Goal: Information Seeking & Learning: Learn about a topic

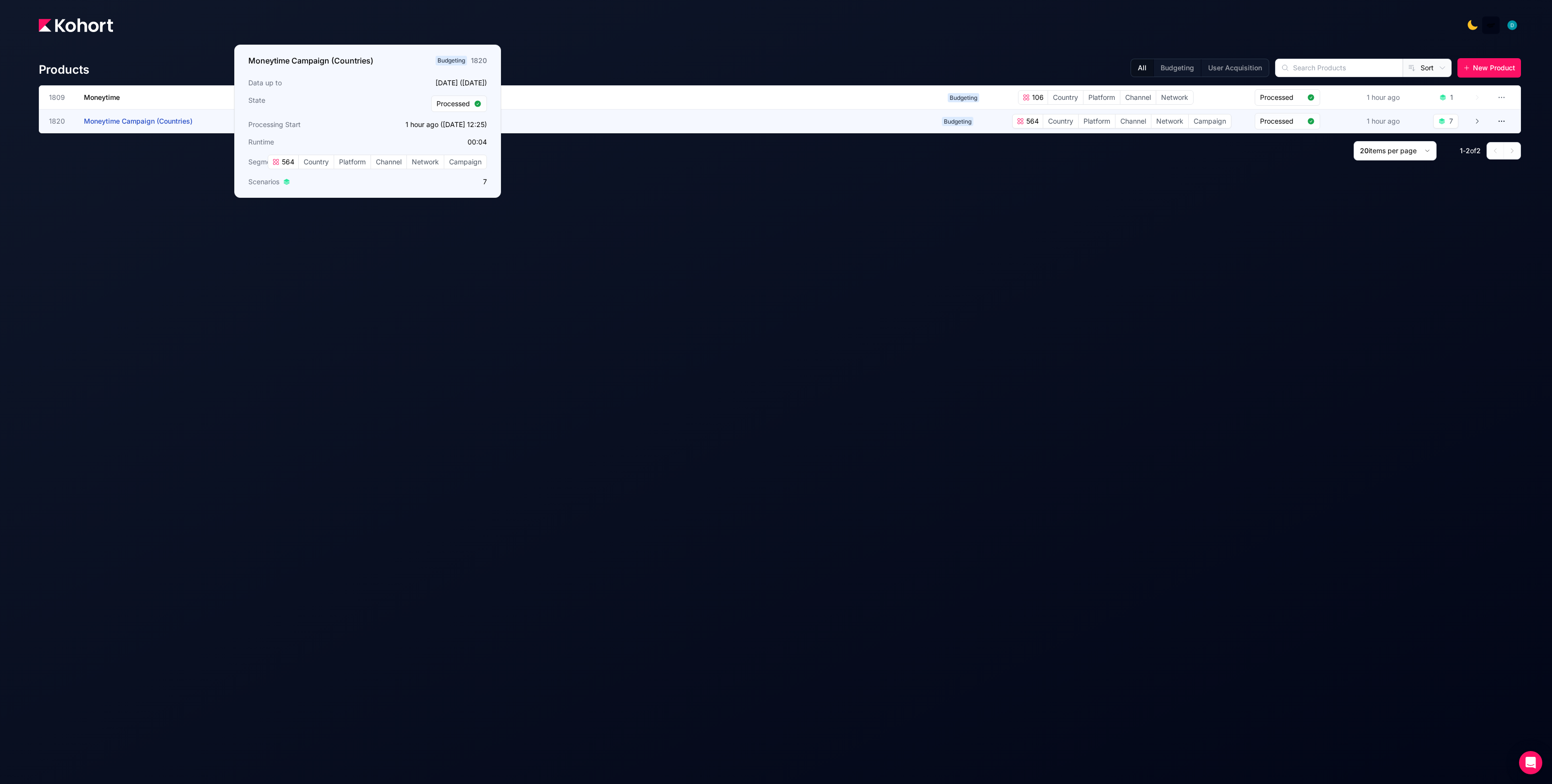
click at [161, 120] on span "Moneytime Campaign (Countries)" at bounding box center [138, 120] width 109 height 8
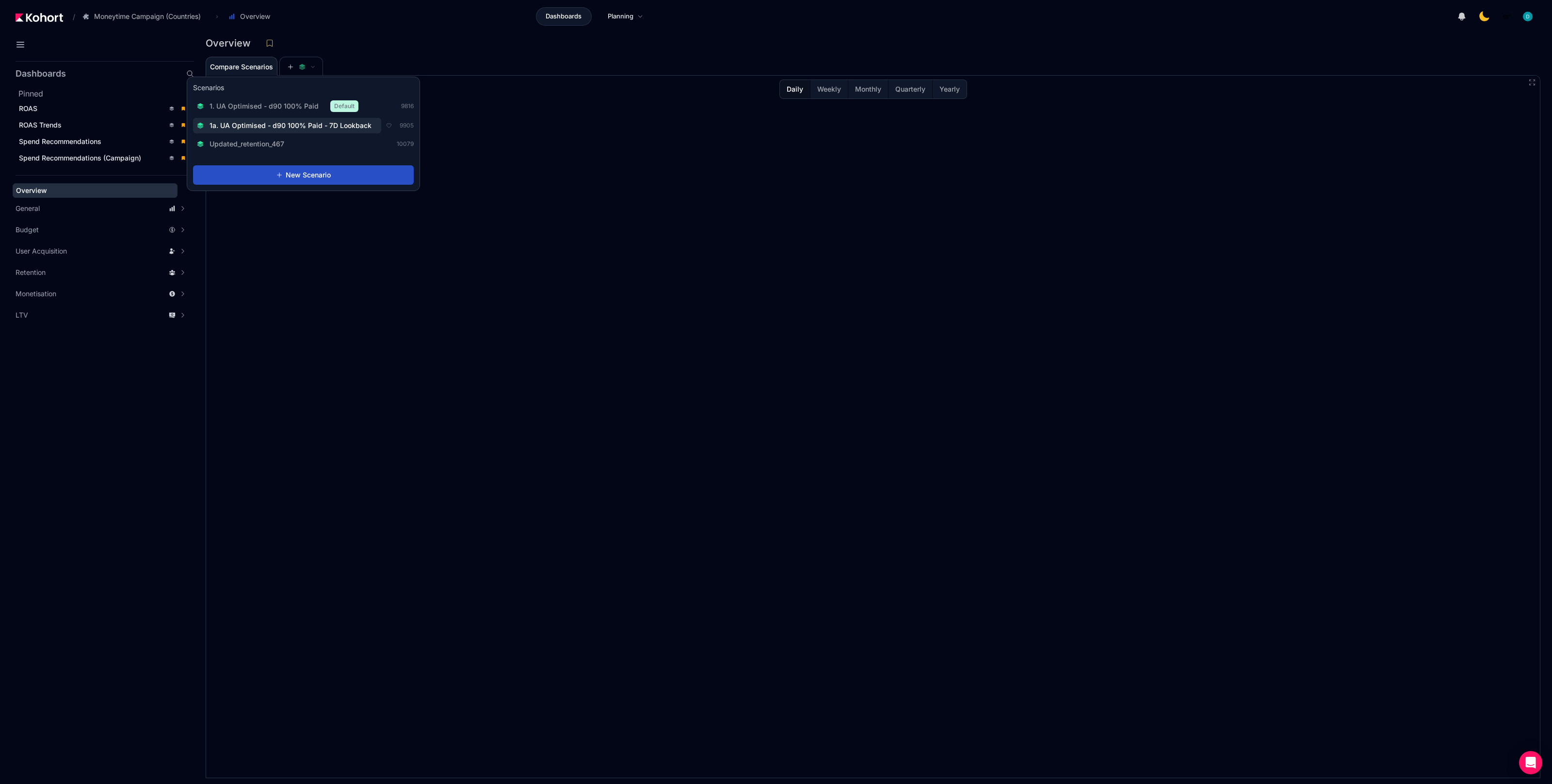
click at [294, 121] on span "1a. UA Optimised - d90 100% Paid - 7D Lookback" at bounding box center [290, 125] width 162 height 10
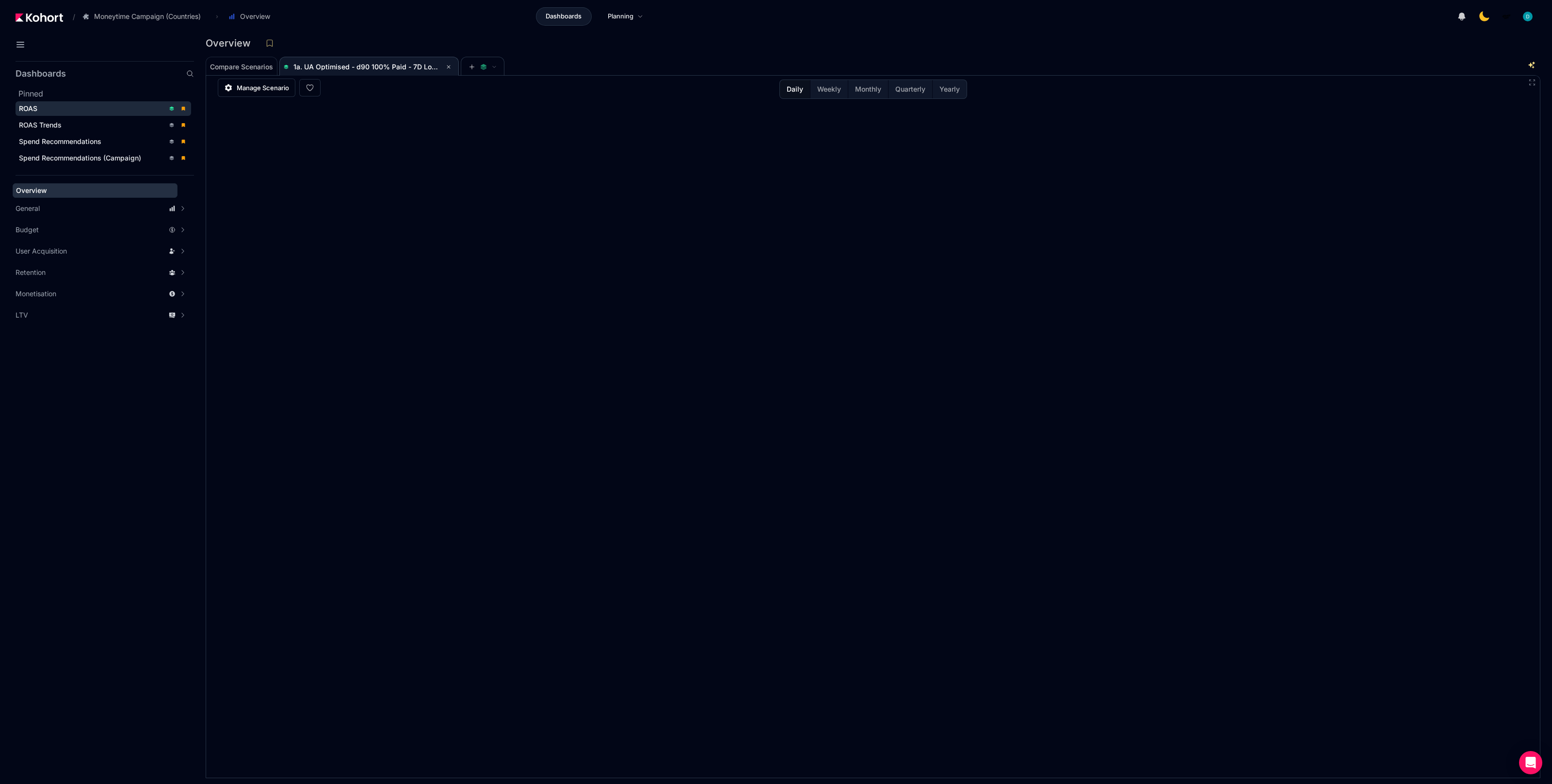
click at [69, 107] on div "ROAS" at bounding box center [92, 108] width 146 height 10
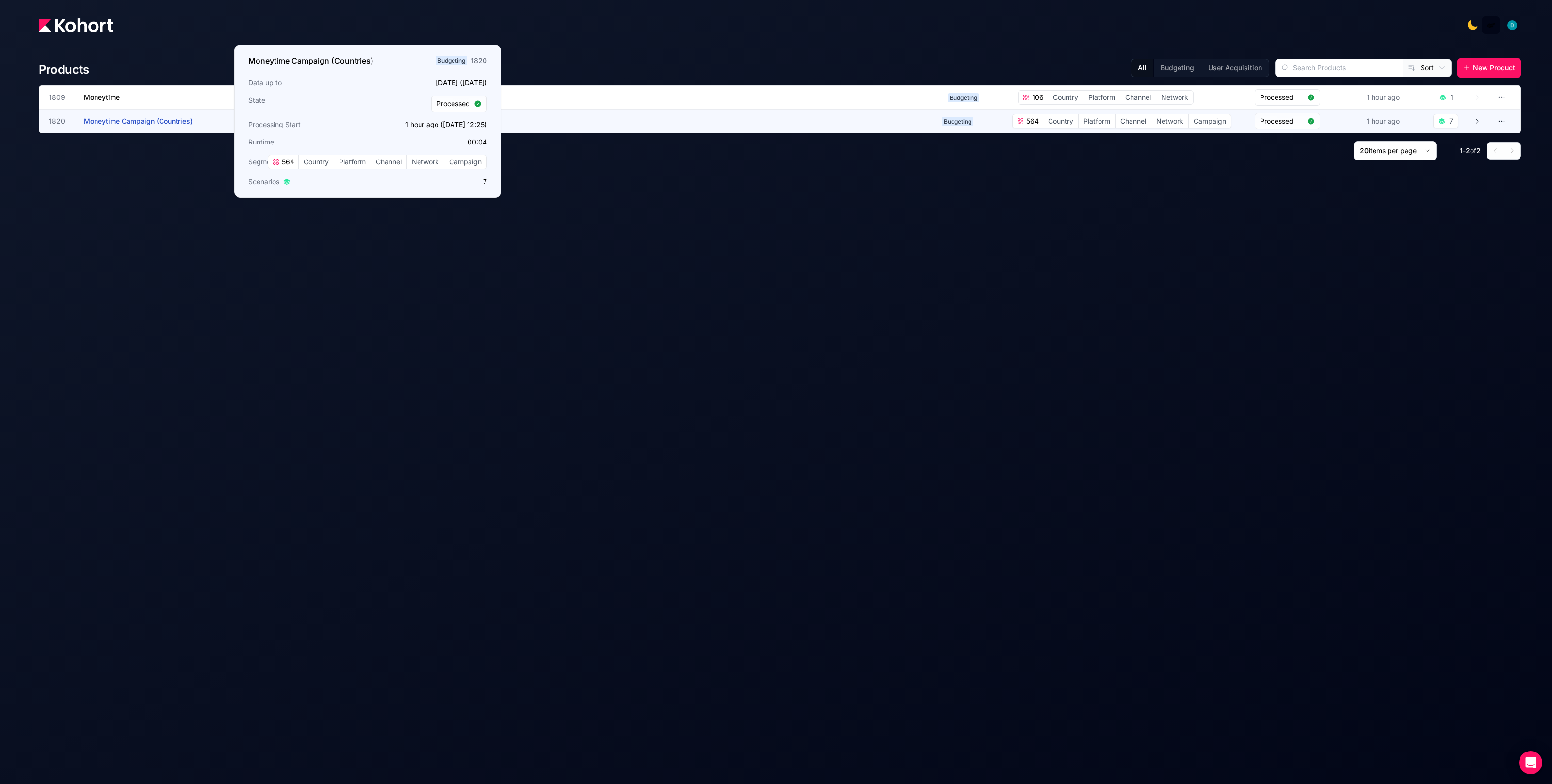
click at [134, 123] on span "Moneytime Campaign (Countries)" at bounding box center [138, 120] width 109 height 8
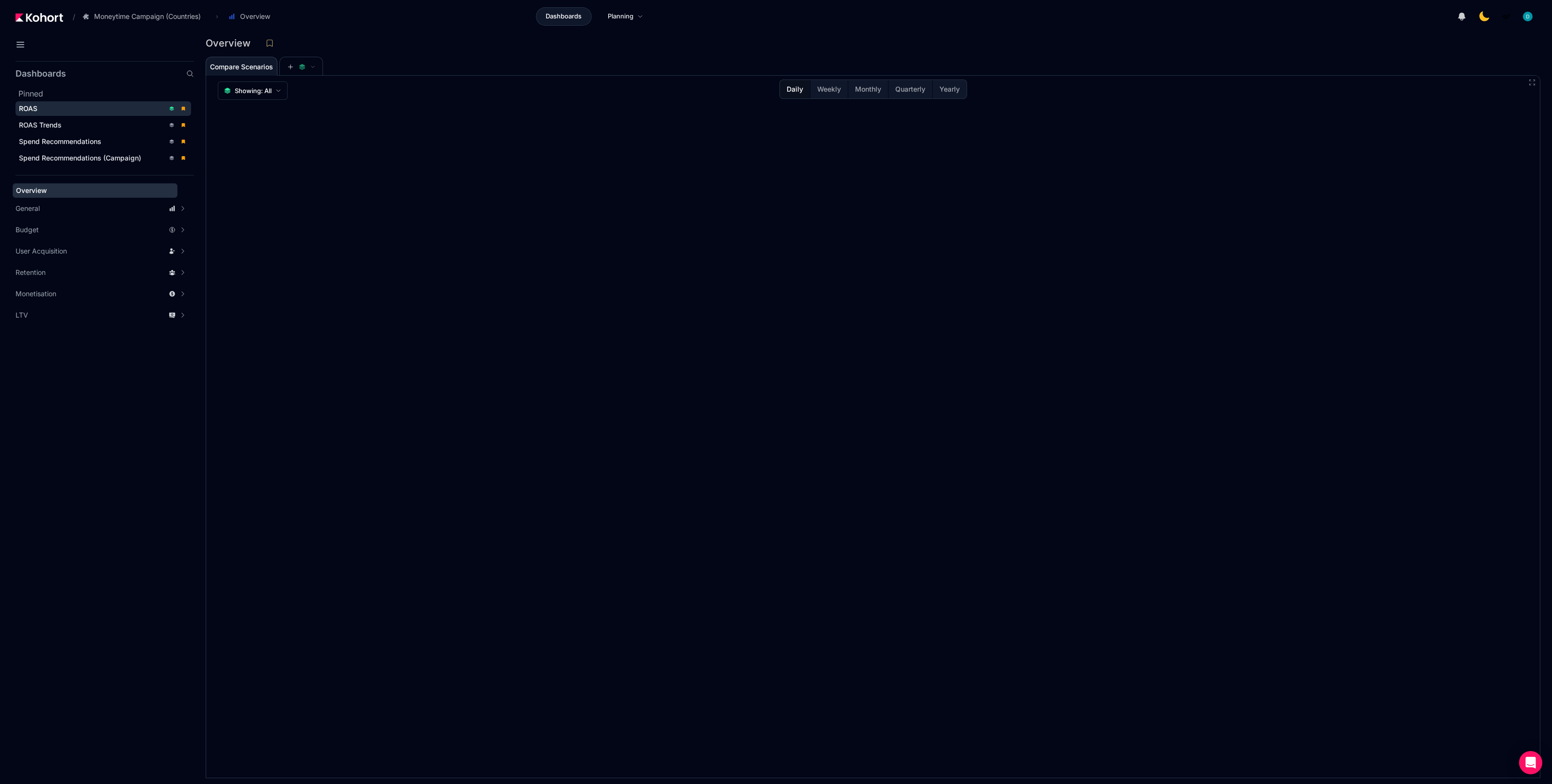
click at [47, 113] on div "ROAS" at bounding box center [92, 108] width 146 height 10
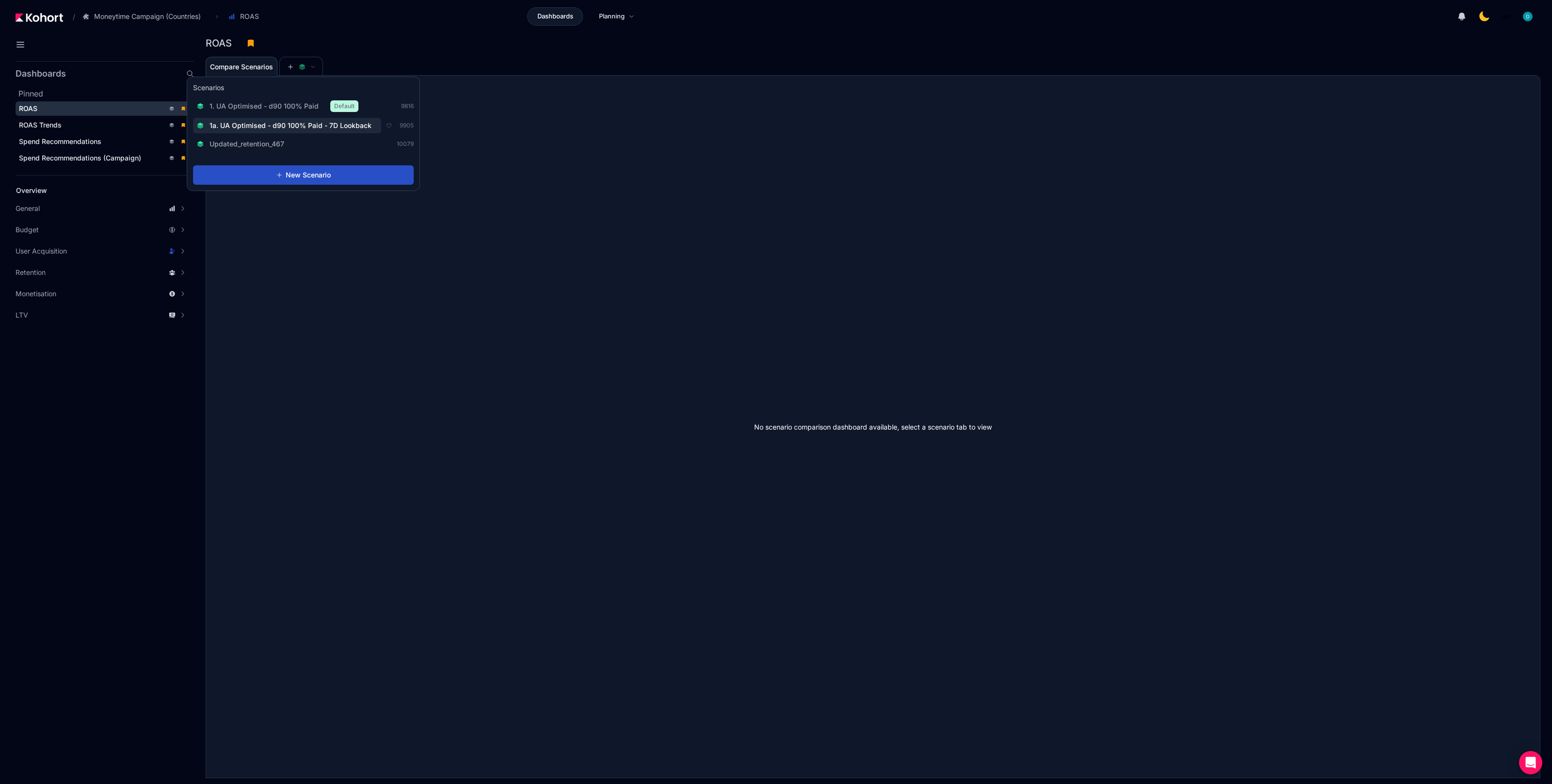
click at [291, 126] on span "1a. UA Optimised - d90 100% Paid - 7D Lookback" at bounding box center [290, 125] width 162 height 10
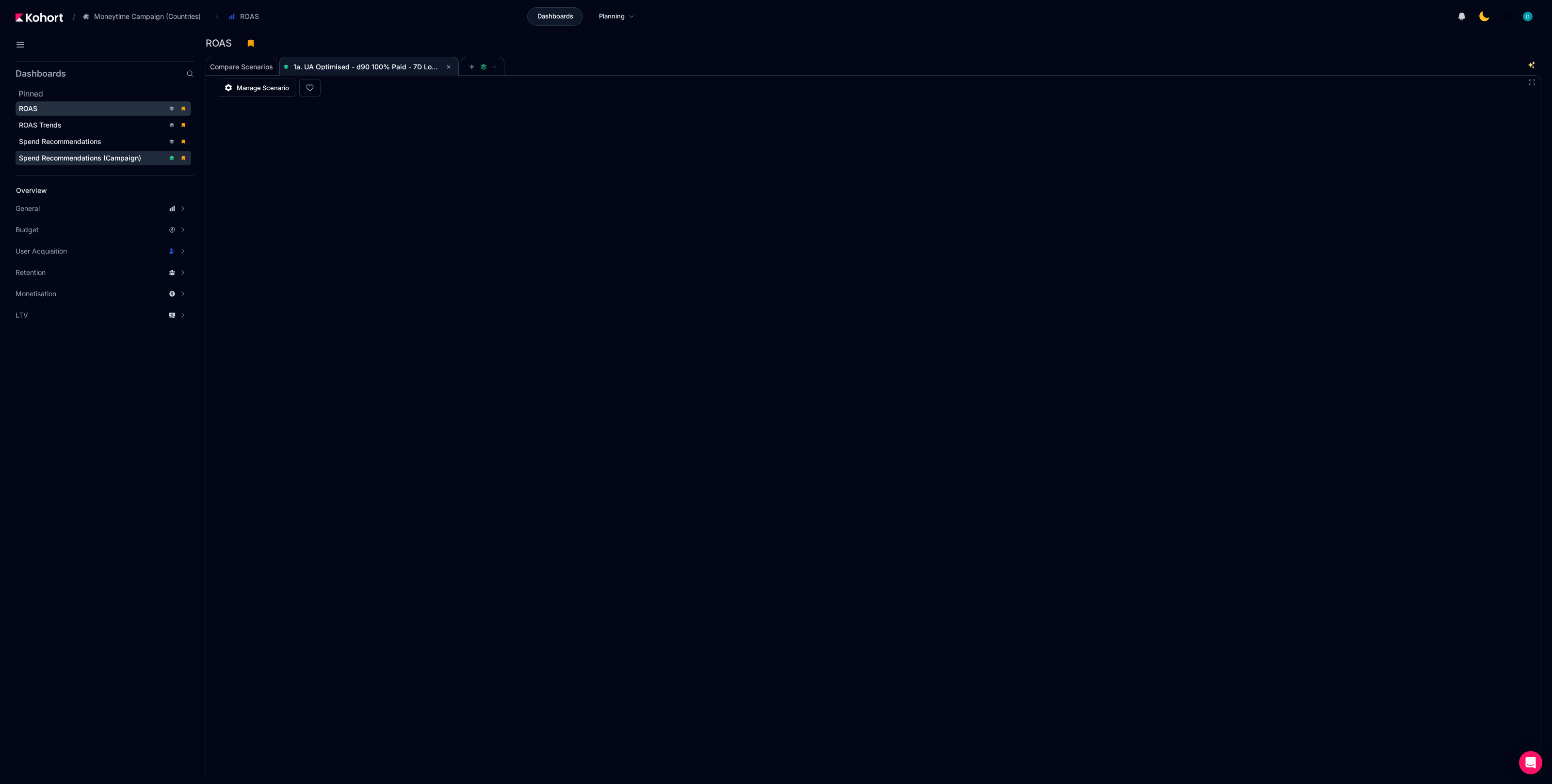
click at [96, 154] on span "Spend Recommendations (Campaign)" at bounding box center [80, 157] width 122 height 8
